Goal: Task Accomplishment & Management: Manage account settings

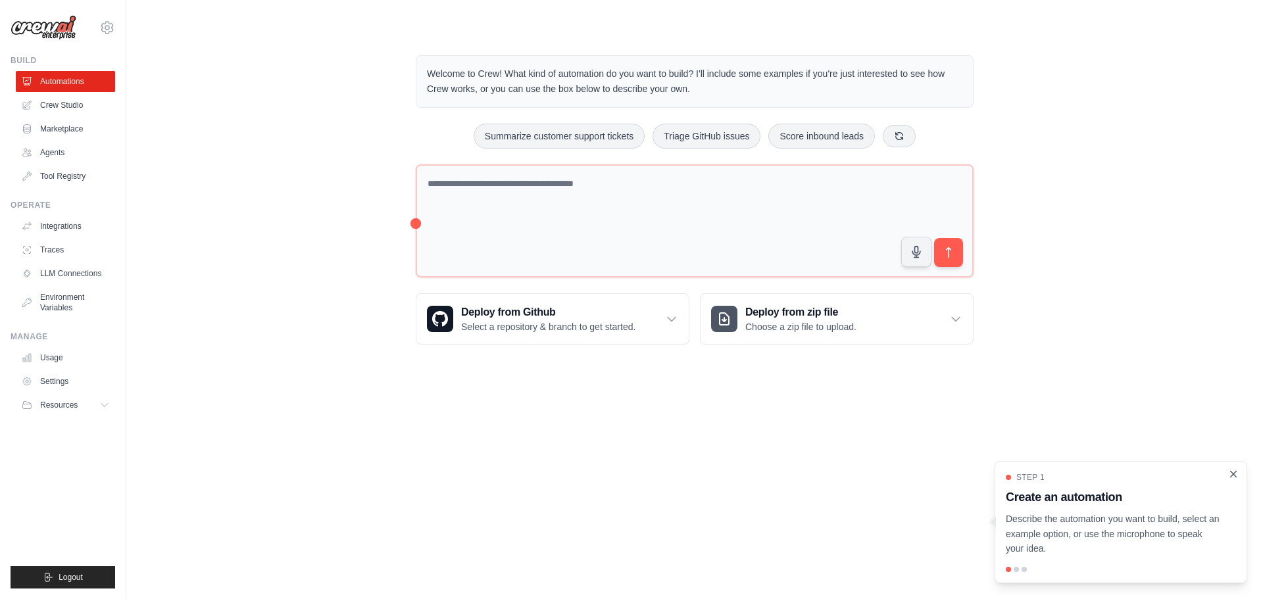
click at [1234, 474] on icon "Close walkthrough" at bounding box center [1234, 474] width 6 height 6
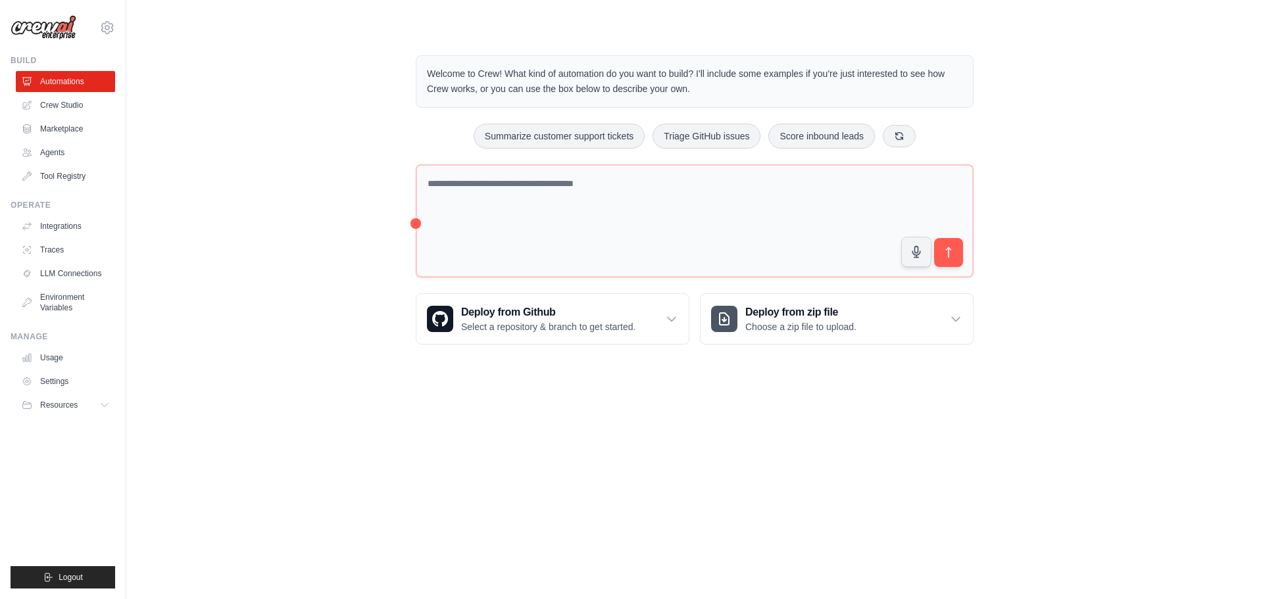
click at [841, 445] on body "[EMAIL_ADDRESS][DOMAIN_NAME] Settings Build Automations Crew Studio" at bounding box center [631, 299] width 1263 height 599
drag, startPoint x: 970, startPoint y: 490, endPoint x: 946, endPoint y: 488, distance: 23.8
click at [968, 490] on body "[EMAIL_ADDRESS][DOMAIN_NAME] Settings Build Automations Crew Studio" at bounding box center [631, 299] width 1263 height 599
click at [899, 486] on body "[EMAIL_ADDRESS][DOMAIN_NAME] Settings Build Automations Crew Studio" at bounding box center [631, 299] width 1263 height 599
click at [899, 483] on body "[EMAIL_ADDRESS][DOMAIN_NAME] Settings Build Automations Crew Studio" at bounding box center [631, 299] width 1263 height 599
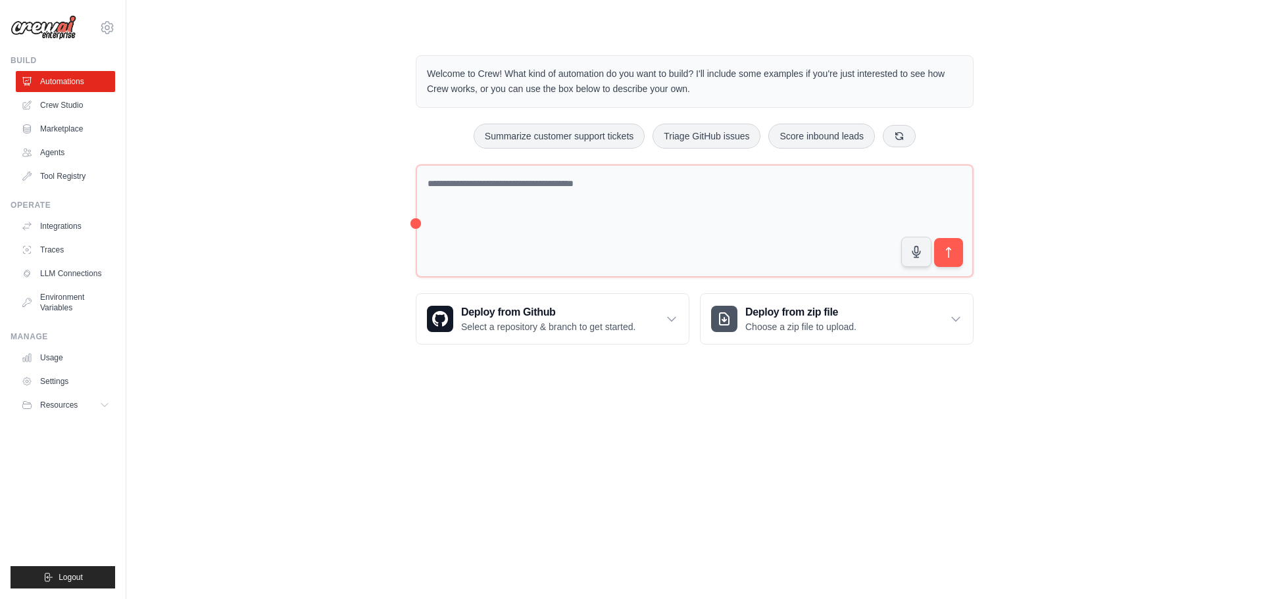
click at [586, 460] on body "[EMAIL_ADDRESS][DOMAIN_NAME] Settings Build Automations Crew Studio" at bounding box center [631, 299] width 1263 height 599
click at [588, 461] on body "[EMAIL_ADDRESS][DOMAIN_NAME] Settings Build Automations Crew Studio" at bounding box center [631, 299] width 1263 height 599
drag, startPoint x: 588, startPoint y: 461, endPoint x: 566, endPoint y: 454, distance: 22.9
click at [589, 461] on body "[EMAIL_ADDRESS][DOMAIN_NAME] Settings Build Automations Crew Studio" at bounding box center [631, 299] width 1263 height 599
click at [53, 362] on link "Usage" at bounding box center [66, 357] width 99 height 21
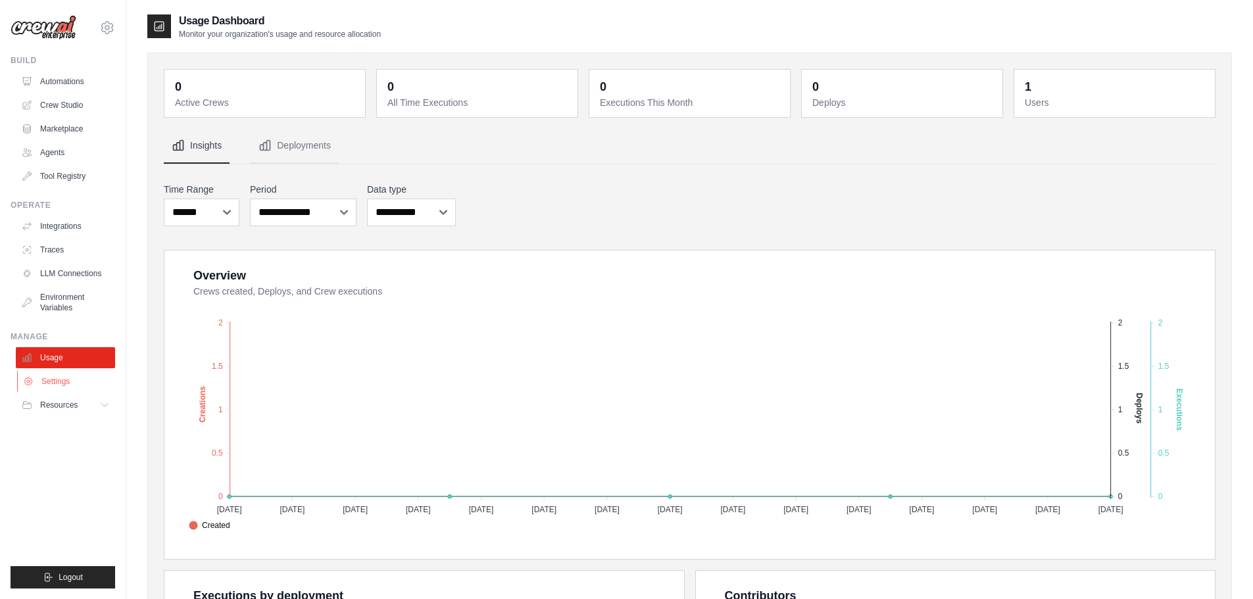
click at [47, 383] on link "Settings" at bounding box center [66, 381] width 99 height 21
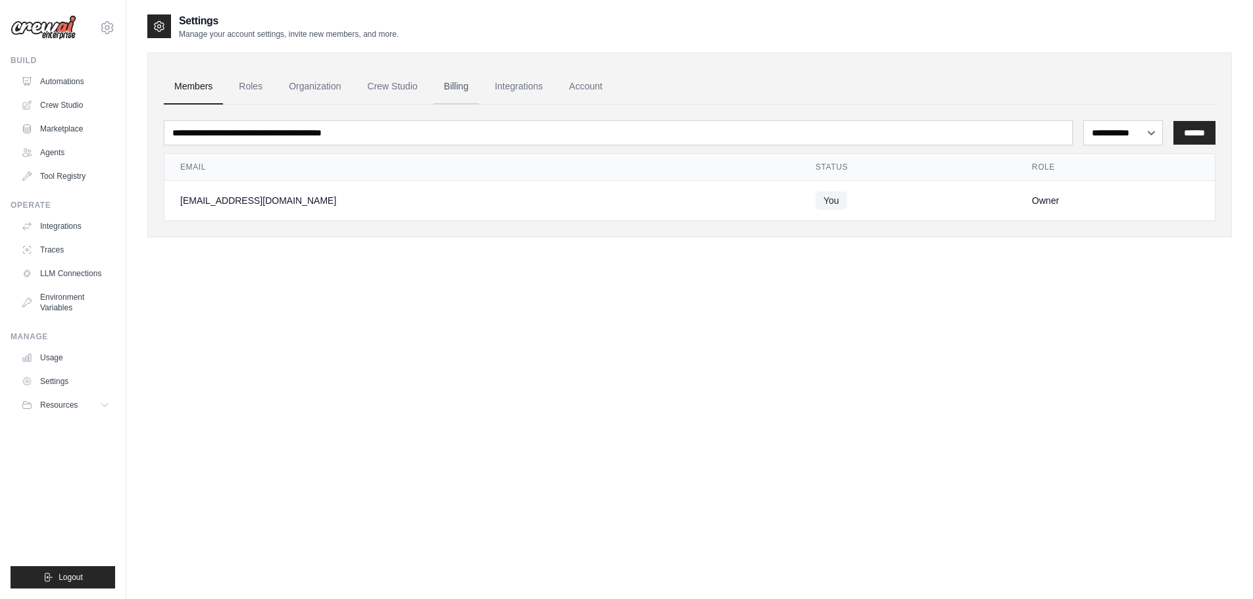
click at [455, 88] on link "Billing" at bounding box center [455, 87] width 45 height 36
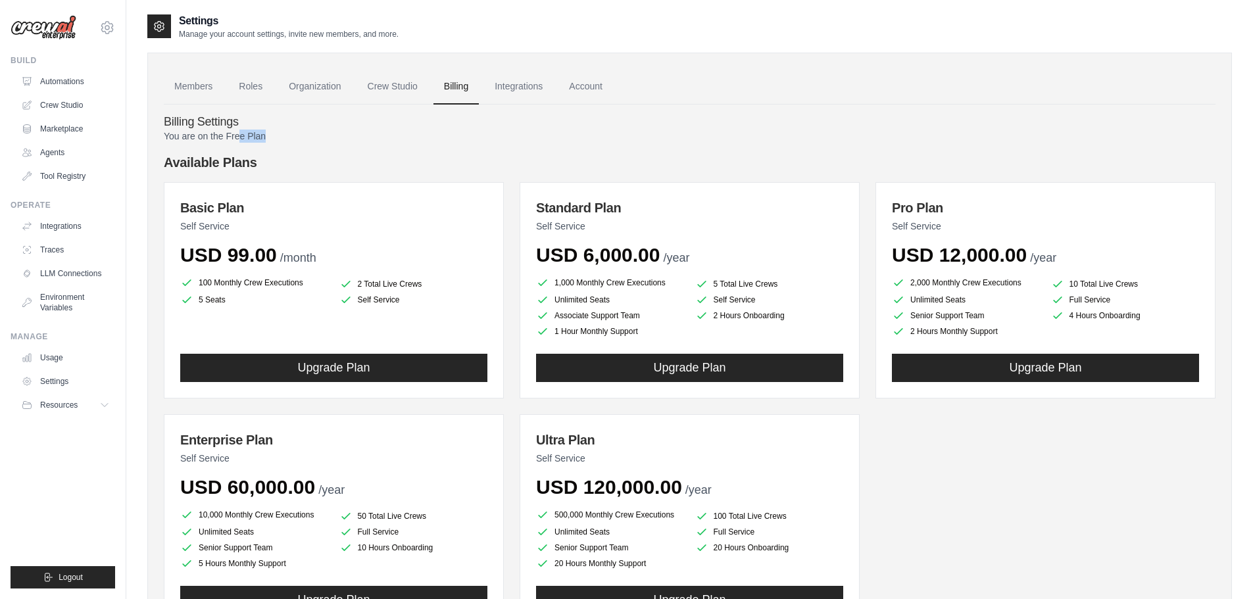
drag, startPoint x: 240, startPoint y: 139, endPoint x: 390, endPoint y: 139, distance: 150.0
click at [369, 137] on p "You are on the Free Plan" at bounding box center [690, 136] width 1052 height 13
click at [391, 139] on p "You are on the Free Plan" at bounding box center [690, 136] width 1052 height 13
click at [524, 87] on link "Integrations" at bounding box center [518, 87] width 69 height 36
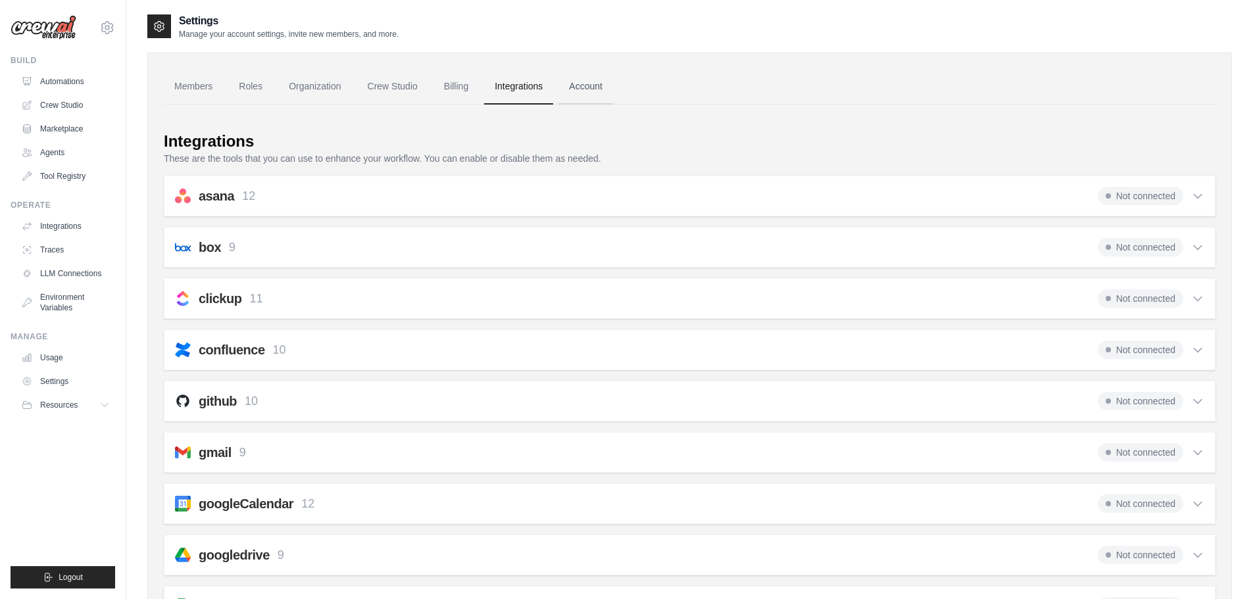
click at [583, 87] on link "Account" at bounding box center [585, 87] width 55 height 36
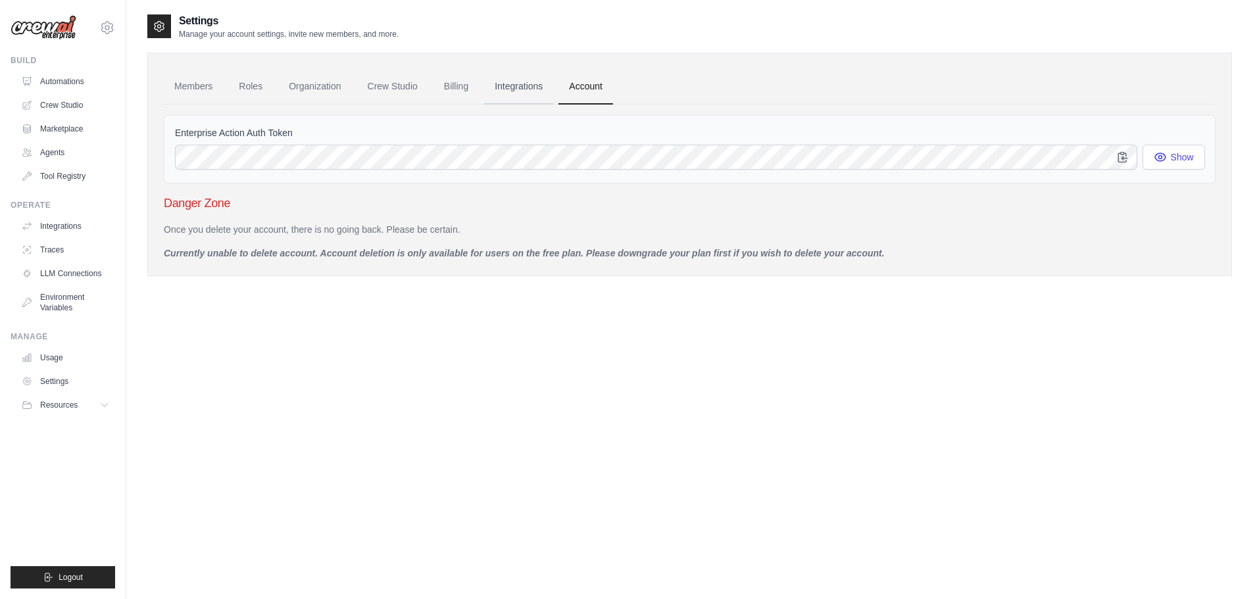
click at [512, 87] on link "Integrations" at bounding box center [518, 87] width 69 height 36
